Goal: Task Accomplishment & Management: Manage account settings

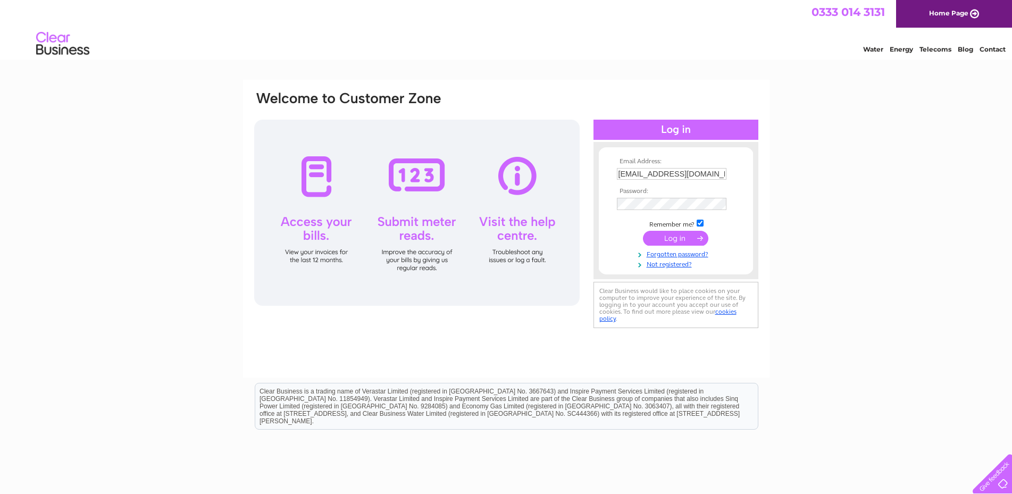
click at [669, 124] on div at bounding box center [675, 130] width 165 height 20
click at [677, 245] on input "submit" at bounding box center [675, 238] width 65 height 15
click at [679, 242] on input "submit" at bounding box center [675, 238] width 65 height 15
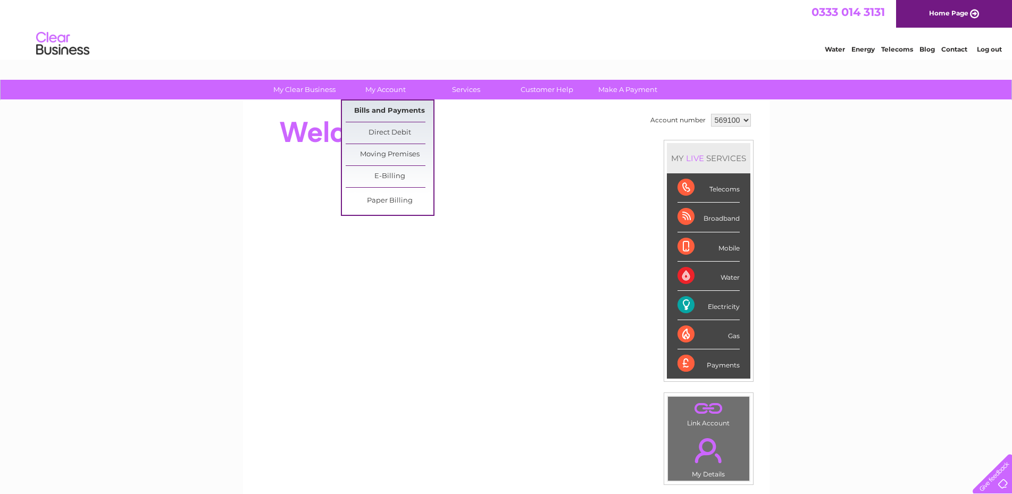
click at [382, 105] on link "Bills and Payments" at bounding box center [390, 111] width 88 height 21
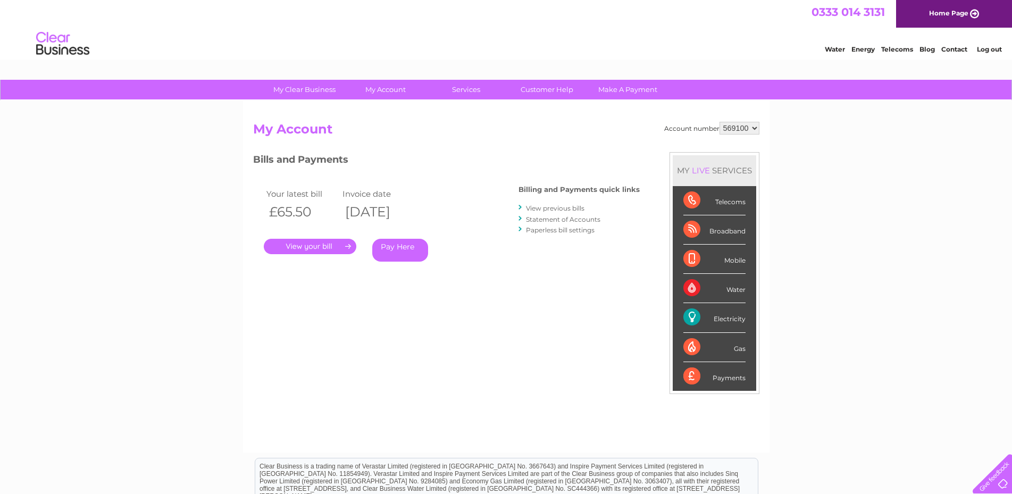
click at [314, 246] on link "." at bounding box center [310, 246] width 93 height 15
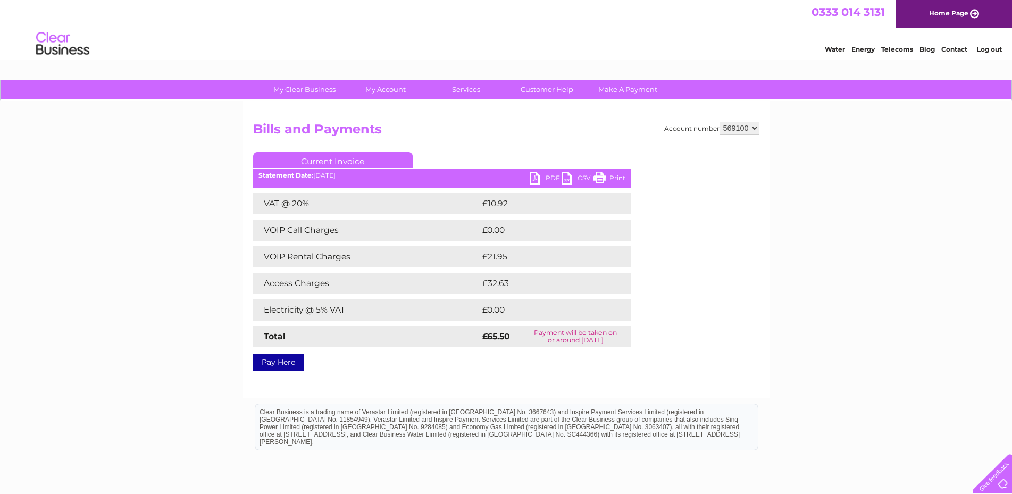
click at [536, 175] on link "PDF" at bounding box center [546, 179] width 32 height 15
